Goal: Task Accomplishment & Management: Complete application form

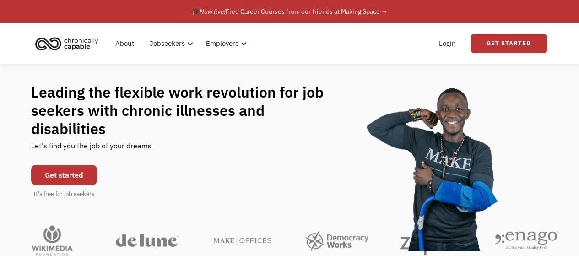
click at [507, 39] on link "Get Started" at bounding box center [509, 43] width 76 height 19
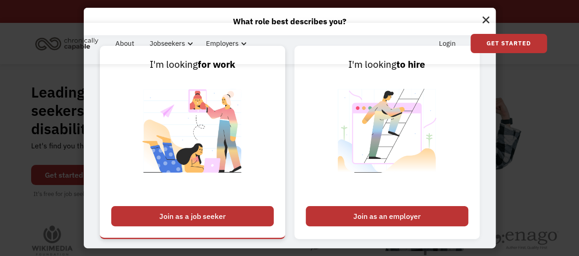
click at [207, 222] on div "Join as a job seeker" at bounding box center [192, 216] width 163 height 20
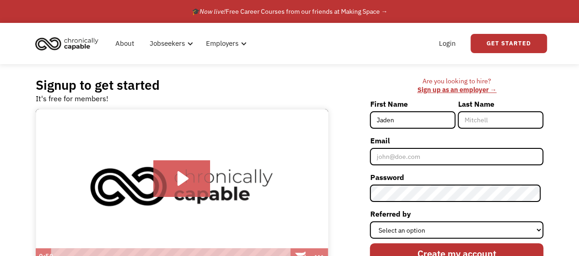
type input "Jaden"
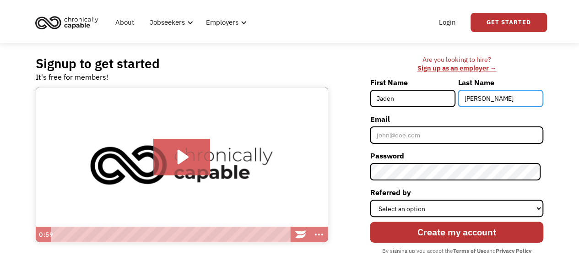
scroll to position [46, 0]
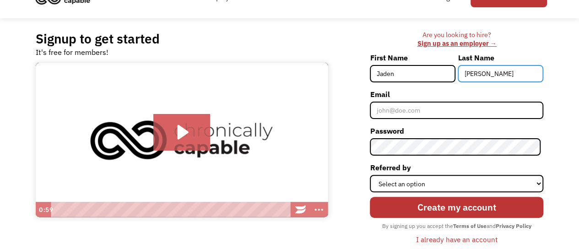
type input "Allen"
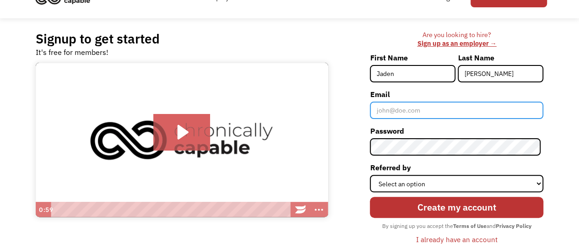
click at [387, 102] on input "Email" at bounding box center [457, 110] width 174 height 17
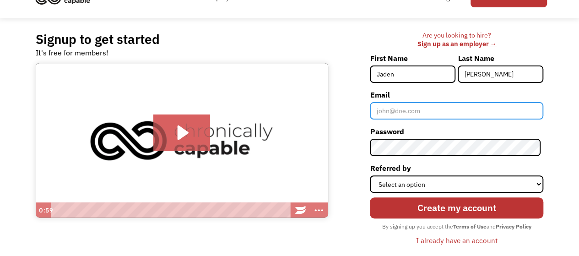
type input "jaden.allen00@gmail.com"
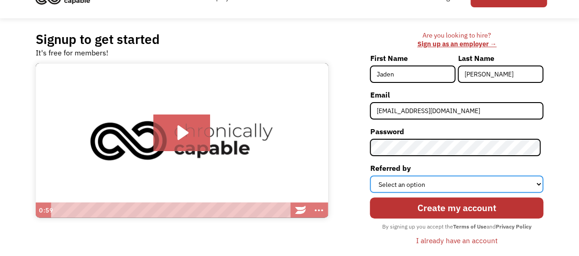
click at [432, 175] on select "Select an option Instagram Facebook Twitter Search Engine News Article Word of …" at bounding box center [457, 183] width 174 height 17
click at [373, 175] on select "Select an option Instagram Facebook Twitter Search Engine News Article Word of …" at bounding box center [457, 183] width 174 height 17
click at [422, 175] on select "Select an option Instagram Facebook Twitter Search Engine News Article Word of …" at bounding box center [457, 183] width 174 height 17
select select "Search Engine"
click at [373, 175] on select "Select an option Instagram Facebook Twitter Search Engine News Article Word of …" at bounding box center [457, 183] width 174 height 17
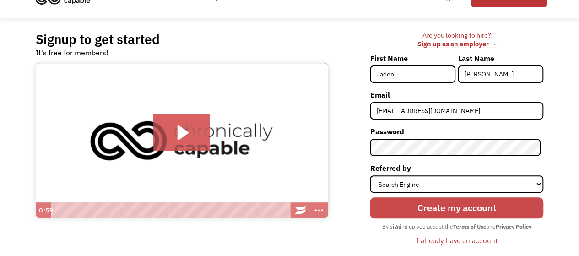
click at [422, 197] on input "Create my account" at bounding box center [457, 207] width 174 height 21
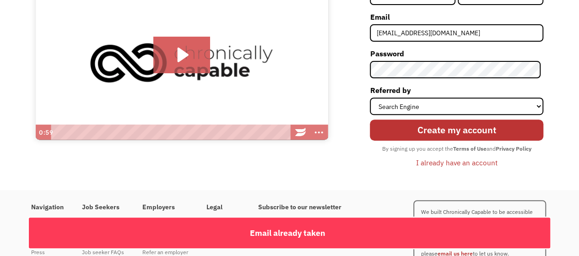
scroll to position [32, 0]
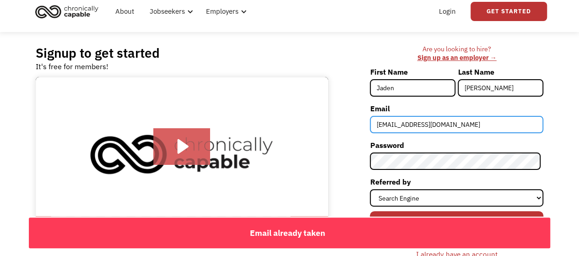
drag, startPoint x: 453, startPoint y: 114, endPoint x: 358, endPoint y: 114, distance: 94.8
click at [358, 114] on div "Are you looking to hire? ‍ Sign up as an employer → First Name Jaden Last Name …" at bounding box center [440, 157] width 206 height 224
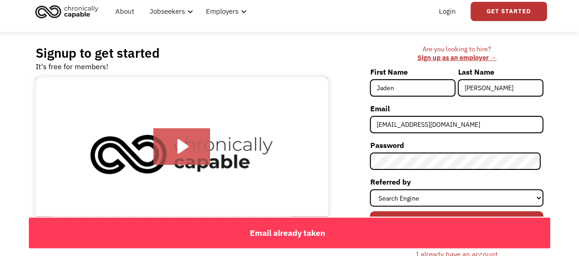
click at [358, 114] on div "Are you looking to hire? ‍ Sign up as an employer → First Name Jaden Last Name …" at bounding box center [440, 157] width 206 height 224
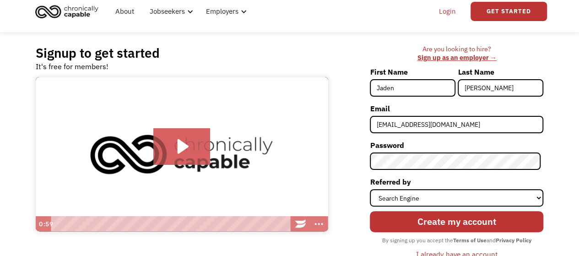
click at [441, 13] on link "Login" at bounding box center [448, 11] width 28 height 29
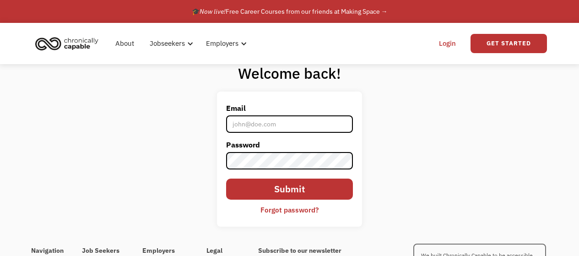
click at [259, 122] on input "Email" at bounding box center [289, 123] width 126 height 17
type input "jaden.allen00@gmail.com"
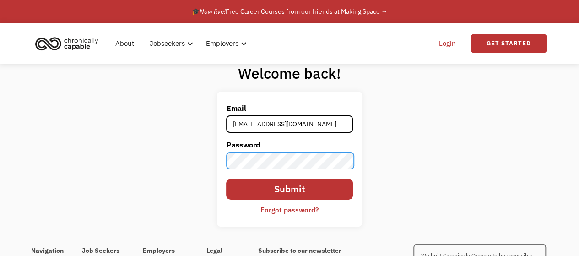
click at [226, 179] on input "Submit" at bounding box center [289, 189] width 126 height 21
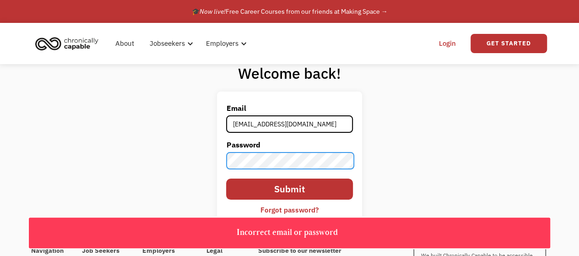
click at [202, 150] on div "Welcome back! Email jaden.allen00@gmail.com Password Submit Forgot password? Th…" at bounding box center [289, 148] width 579 height 169
click at [226, 179] on input "Submit" at bounding box center [289, 189] width 126 height 21
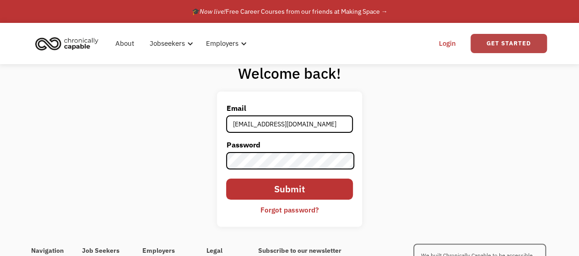
click at [513, 47] on link "Get Started" at bounding box center [509, 43] width 76 height 19
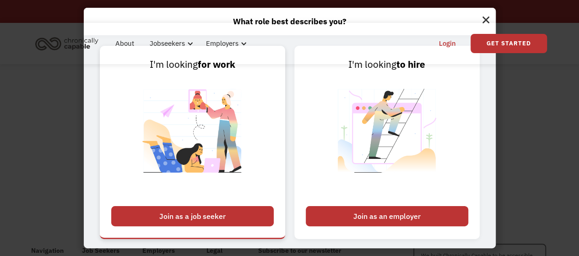
click at [252, 218] on div "Join as a job seeker" at bounding box center [192, 216] width 163 height 20
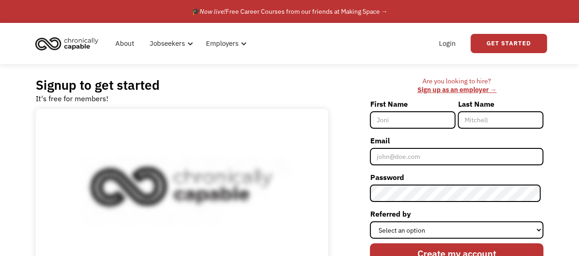
type input "Jaden"
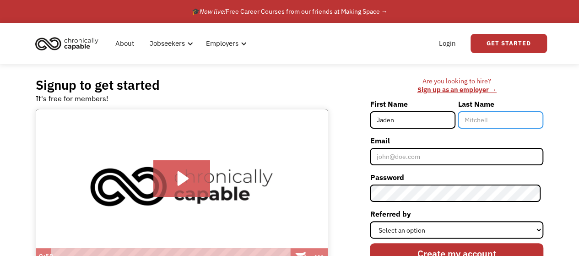
click at [486, 112] on input "Last Name" at bounding box center [501, 119] width 86 height 17
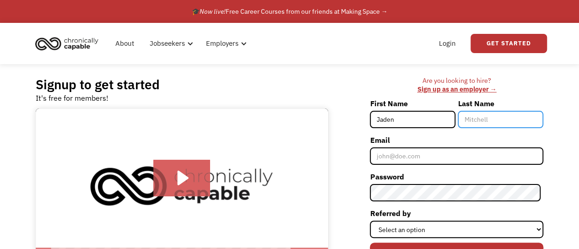
type input "Allen"
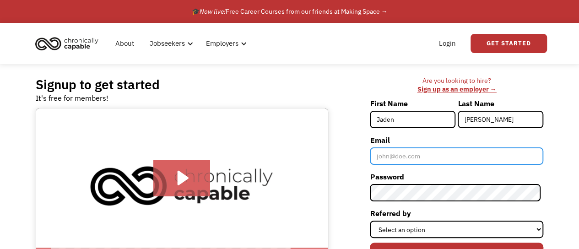
type input "jaden.allen00@gmail.com"
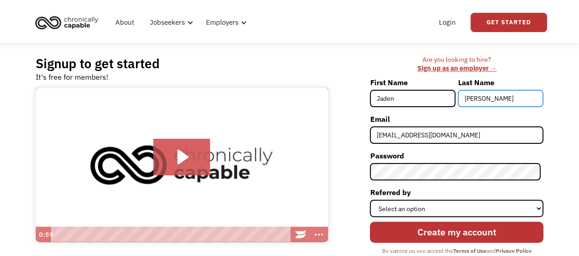
scroll to position [46, 0]
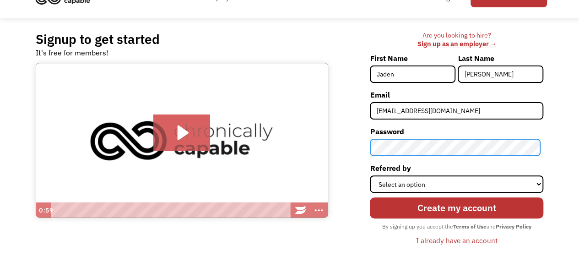
drag, startPoint x: 421, startPoint y: 140, endPoint x: 372, endPoint y: 133, distance: 49.9
click at [372, 133] on body "What role best describes you? I'm looking for work Join as a job seeker I'm loo…" at bounding box center [289, 164] width 579 height 421
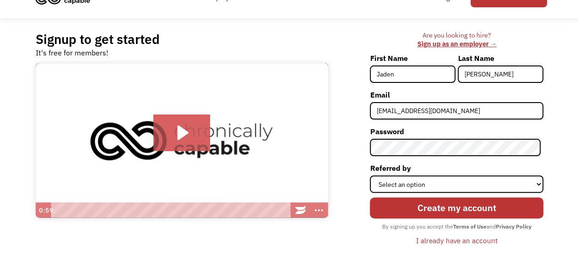
click at [357, 167] on div "Are you looking to hire? ‍ Sign up as an employer → First Name Jaden Last Name …" at bounding box center [440, 143] width 206 height 224
click at [348, 160] on div "Are you looking to hire? ‍ Sign up as an employer → First Name Jaden Last Name …" at bounding box center [440, 143] width 206 height 224
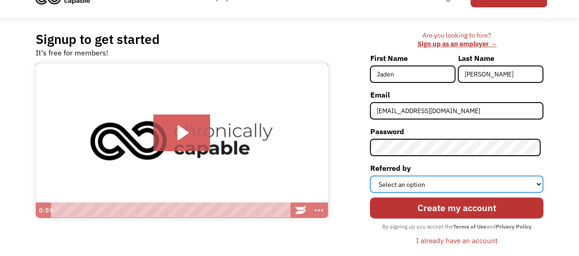
click at [404, 175] on select "Select an option Instagram Facebook Twitter Search Engine News Article Word of …" at bounding box center [457, 183] width 174 height 17
select select "Search Engine"
click at [373, 175] on select "Select an option Instagram Facebook Twitter Search Engine News Article Word of …" at bounding box center [457, 183] width 174 height 17
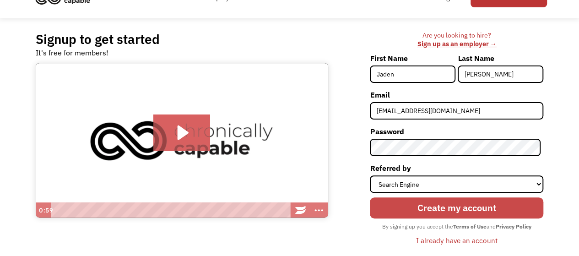
click at [438, 197] on input "Create my account" at bounding box center [457, 207] width 174 height 21
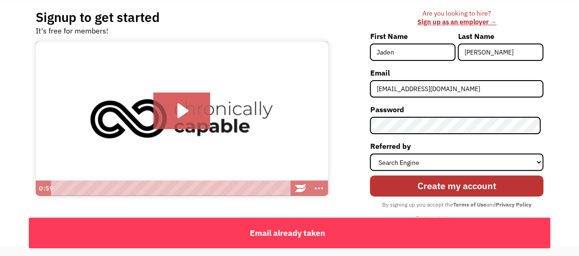
scroll to position [124, 0]
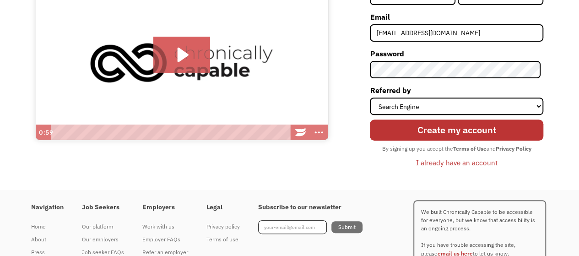
click at [442, 157] on div "I already have an account" at bounding box center [456, 162] width 81 height 11
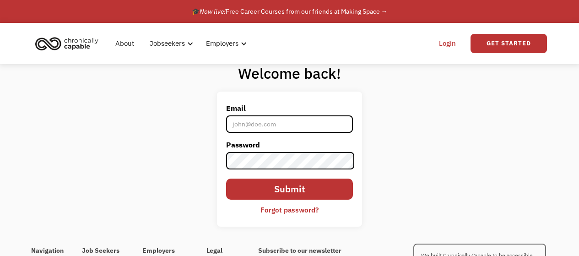
click at [287, 204] on div "Forgot password?" at bounding box center [290, 209] width 58 height 11
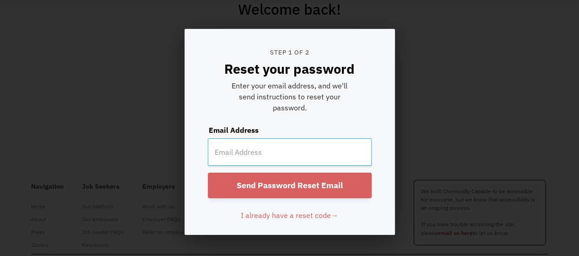
click at [289, 138] on input "email" at bounding box center [290, 151] width 164 height 27
type input "[EMAIL_ADDRESS][DOMAIN_NAME]"
click at [208, 173] on input "Send Password Reset Email" at bounding box center [290, 186] width 164 height 26
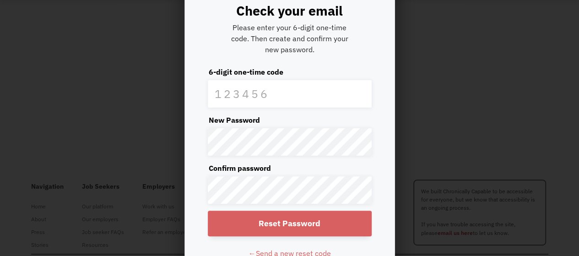
scroll to position [92, 0]
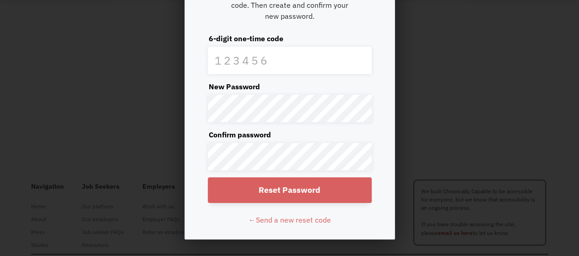
click at [185, 94] on form "Step 2 of 2 Check your email Please enter your 6-digit one-time code. Then crea…" at bounding box center [290, 88] width 210 height 301
click at [217, 129] on label "Confirm password" at bounding box center [290, 134] width 164 height 11
click at [190, 68] on form "Step 2 of 2 Check your email Please enter your 6-digit one-time code. Then crea…" at bounding box center [290, 88] width 210 height 301
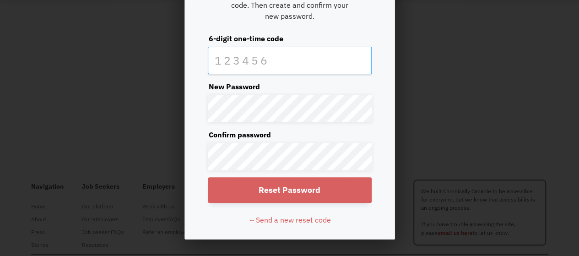
click at [273, 47] on input "text" at bounding box center [290, 60] width 164 height 27
paste input "560227"
type input "560227"
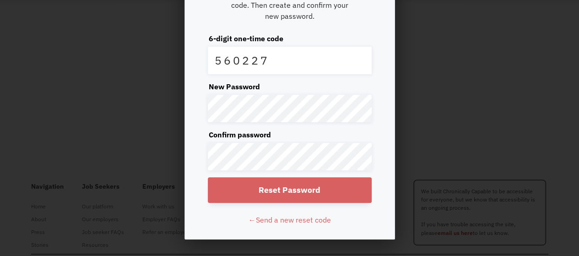
click at [254, 177] on input "Reset Password" at bounding box center [290, 190] width 164 height 26
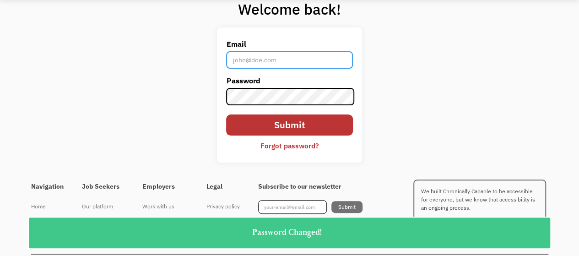
click at [306, 63] on input "Email" at bounding box center [289, 59] width 126 height 17
type input "[EMAIL_ADDRESS][DOMAIN_NAME]"
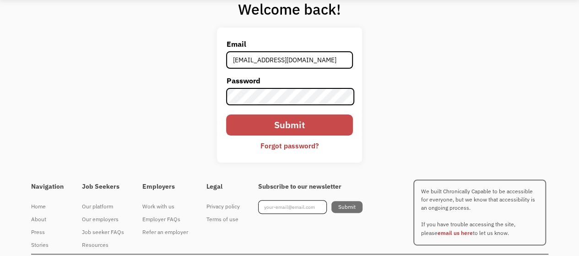
click at [250, 118] on input "Submit" at bounding box center [289, 124] width 126 height 21
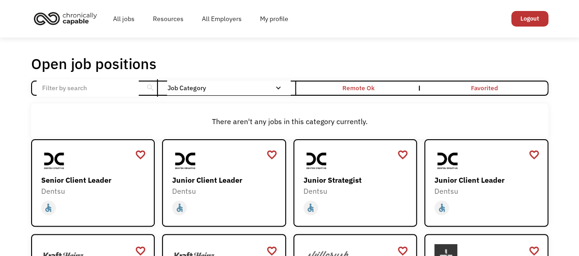
click at [107, 79] on input "Email Form" at bounding box center [88, 87] width 102 height 17
click input "Email Form" at bounding box center [0, 0] width 0 height 0
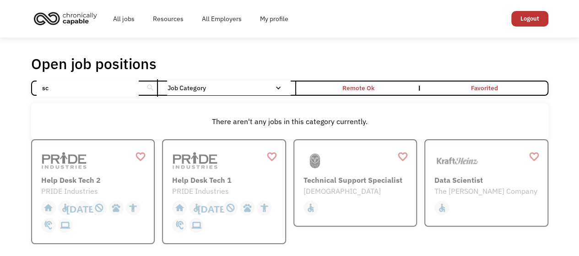
type input "s"
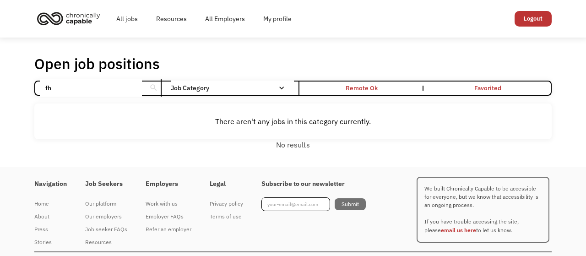
type input "f"
type input "d"
type input "c"
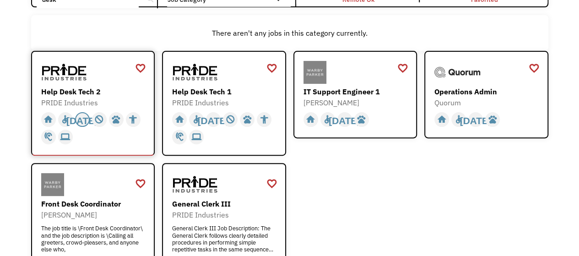
scroll to position [92, 0]
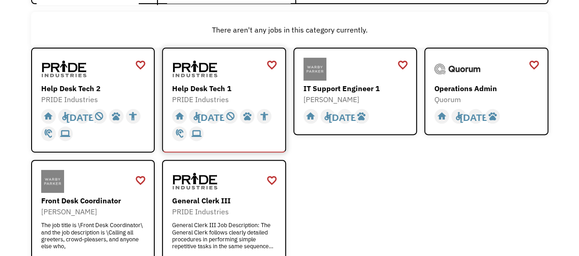
click at [172, 83] on div "Help Desk Tech 1" at bounding box center [225, 88] width 106 height 11
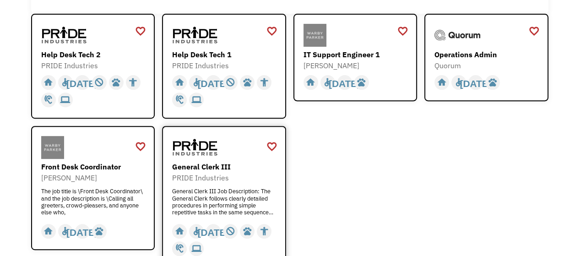
scroll to position [137, 0]
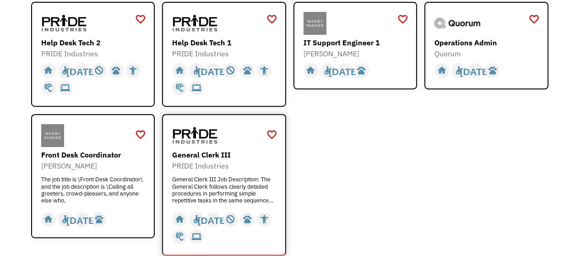
click at [192, 160] on div "PRIDE Industries" at bounding box center [225, 165] width 106 height 11
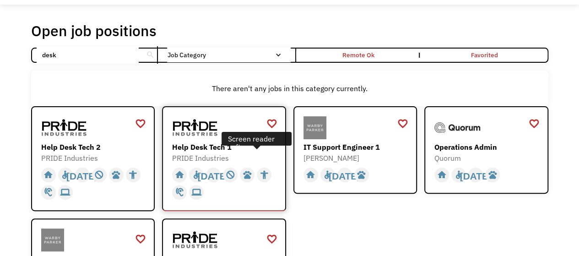
scroll to position [0, 0]
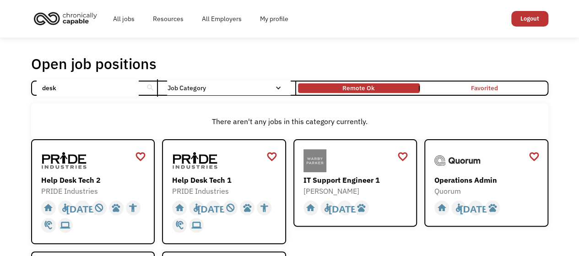
click at [380, 81] on link "Remote Ok" at bounding box center [358, 88] width 125 height 14
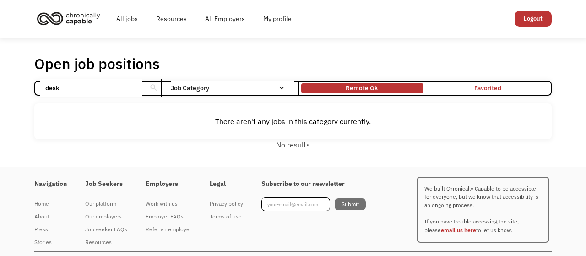
click at [379, 81] on link "Remote Ok" at bounding box center [361, 88] width 125 height 14
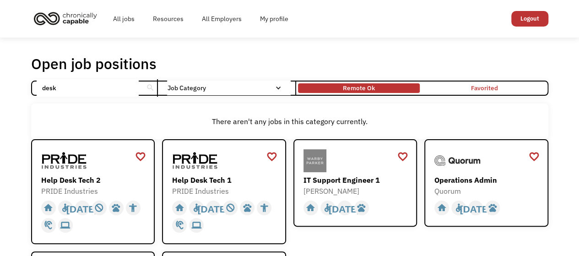
click at [374, 86] on div "Remote Ok" at bounding box center [359, 88] width 122 height 5
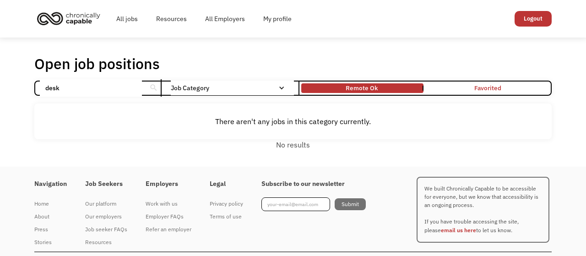
click at [128, 82] on input "desk" at bounding box center [91, 87] width 102 height 17
type input "d"
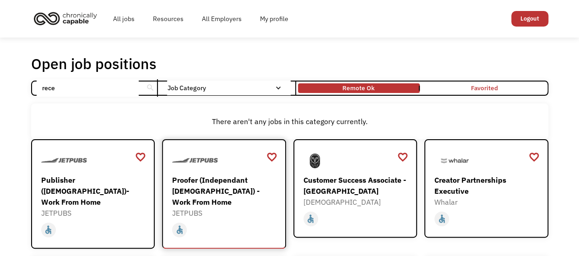
type input "rece"
click at [211, 174] on div "Proofer (Independant [DEMOGRAPHIC_DATA]) - Work From Home" at bounding box center [225, 190] width 106 height 33
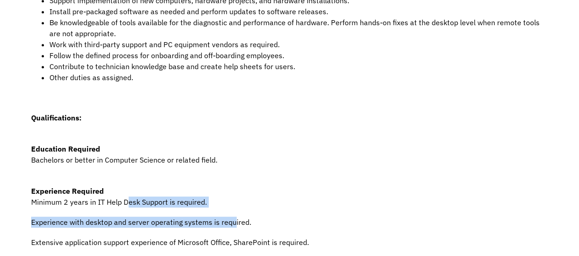
drag, startPoint x: 104, startPoint y: 95, endPoint x: 181, endPoint y: 105, distance: 77.6
click at [181, 105] on div "Job Description The IT Help Desk Technician I’s role is to provide a single poi…" at bounding box center [289, 77] width 517 height 399
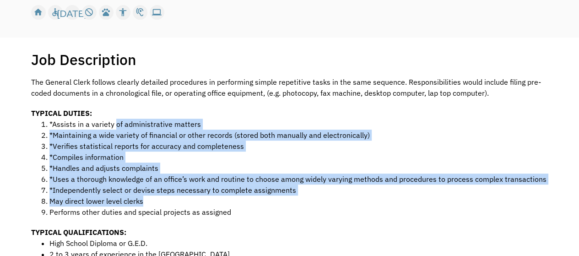
drag, startPoint x: 98, startPoint y: 89, endPoint x: 145, endPoint y: 150, distance: 77.4
click at [145, 150] on ol "*Assists in a variety of administrative matters *Maintaining a wide variety of …" at bounding box center [289, 168] width 517 height 99
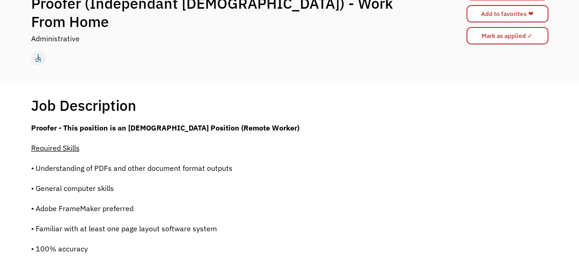
drag, startPoint x: 112, startPoint y: 106, endPoint x: 234, endPoint y: 110, distance: 122.3
click at [236, 122] on p "Proofer - This position is an [DEMOGRAPHIC_DATA] Position (Remote Worker)" at bounding box center [222, 127] width 383 height 11
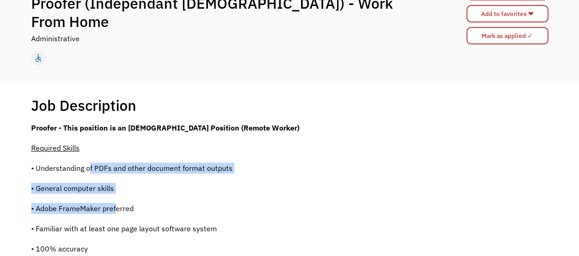
drag, startPoint x: 74, startPoint y: 140, endPoint x: 116, endPoint y: 183, distance: 60.5
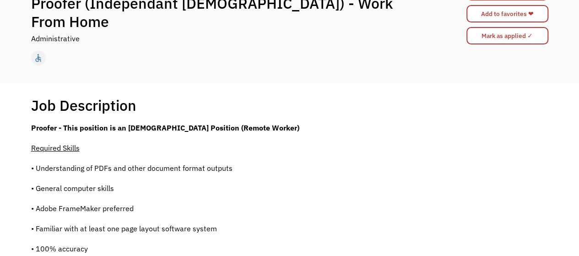
scroll to position [137, 0]
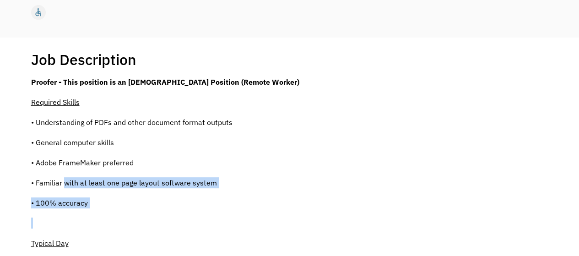
drag, startPoint x: 67, startPoint y: 153, endPoint x: 107, endPoint y: 178, distance: 46.9
click at [112, 217] on p at bounding box center [222, 222] width 383 height 11
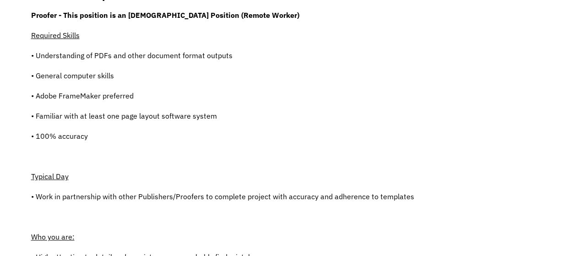
scroll to position [229, 0]
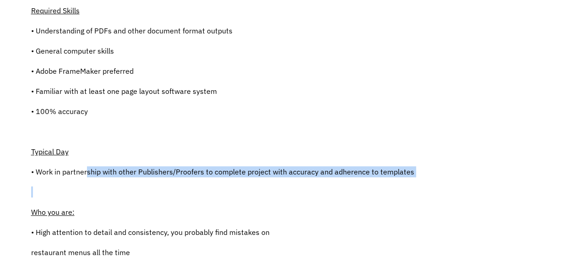
drag, startPoint x: 72, startPoint y: 124, endPoint x: 189, endPoint y: 131, distance: 117.0
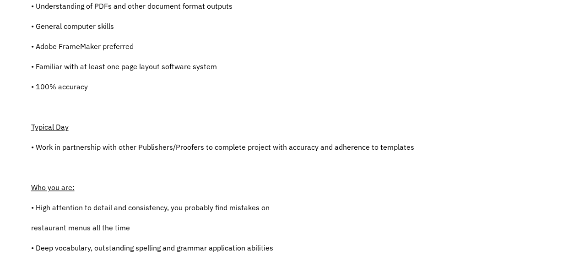
scroll to position [275, 0]
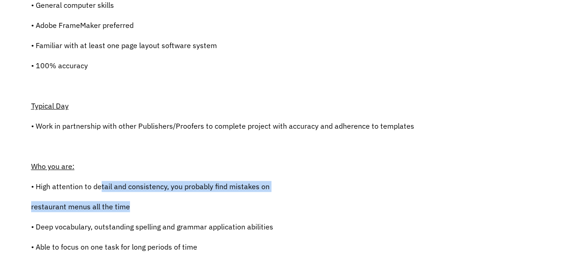
drag, startPoint x: 83, startPoint y: 126, endPoint x: 138, endPoint y: 147, distance: 58.8
click at [138, 147] on div "Proofer - This position is an Independent Contractor Position (Remote Worker) R…" at bounding box center [222, 251] width 383 height 624
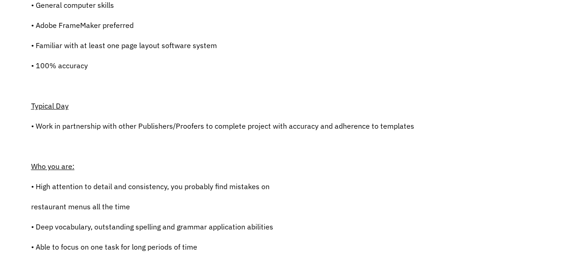
click at [125, 221] on p "• Deep vocabulary, outstanding spelling and grammar application abilities" at bounding box center [222, 226] width 383 height 11
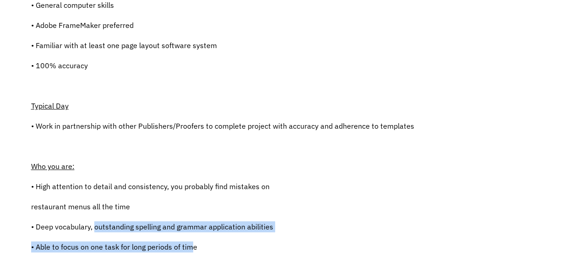
drag, startPoint x: 79, startPoint y: 164, endPoint x: 152, endPoint y: 184, distance: 76.4
click at [152, 184] on div "Proofer - This position is an Independent Contractor Position (Remote Worker) R…" at bounding box center [222, 251] width 383 height 624
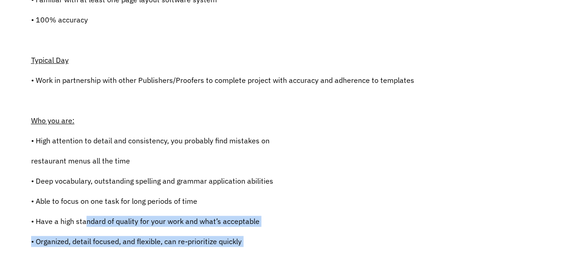
drag, startPoint x: 73, startPoint y: 156, endPoint x: 185, endPoint y: 182, distance: 115.2
click at [185, 182] on div "Proofer - This position is an Independent Contractor Position (Remote Worker) R…" at bounding box center [222, 205] width 383 height 624
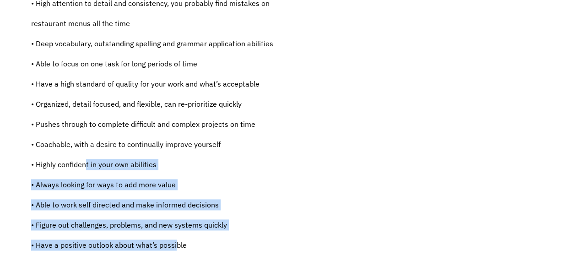
drag, startPoint x: 72, startPoint y: 75, endPoint x: 138, endPoint y: 145, distance: 96.2
click at [138, 145] on div "Proofer - This position is an Independent Contractor Position (Remote Worker) R…" at bounding box center [222, 68] width 383 height 624
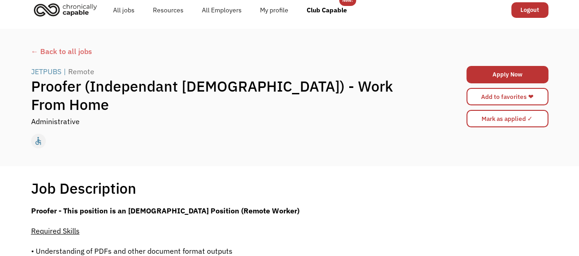
scroll to position [0, 0]
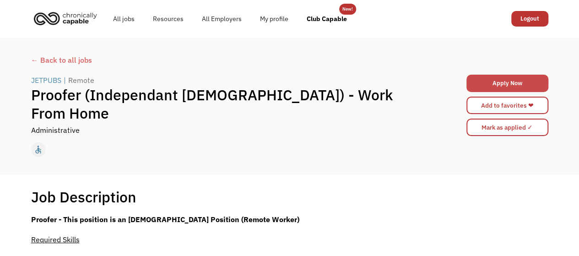
click at [495, 80] on link "Apply Now" at bounding box center [508, 83] width 82 height 17
